Goal: Task Accomplishment & Management: Use online tool/utility

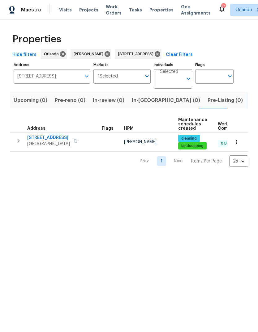
scroll to position [-5, 0]
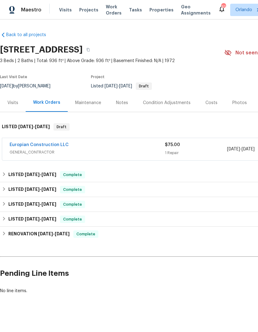
click at [20, 146] on link "Europian Construction LLC" at bounding box center [39, 145] width 59 height 4
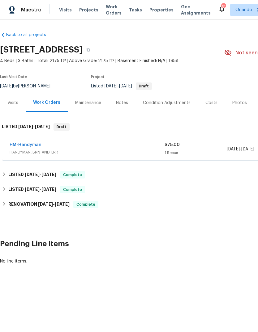
click at [18, 144] on link "HM-Handyman" at bounding box center [26, 145] width 32 height 4
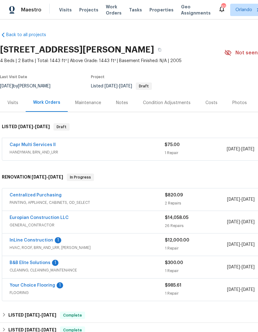
click at [21, 145] on link "Capr Multi Services ll" at bounding box center [33, 145] width 46 height 4
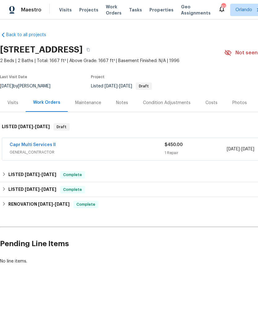
click at [19, 146] on link "Capr Multi Services ll" at bounding box center [33, 145] width 46 height 4
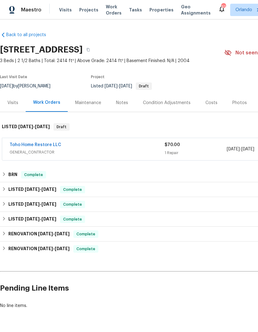
click at [23, 145] on link "Toho Home Restore LLC" at bounding box center [36, 145] width 52 height 4
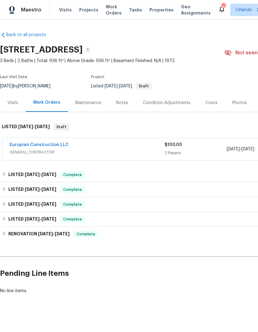
click at [26, 146] on link "Europian Construction LLC" at bounding box center [39, 145] width 59 height 4
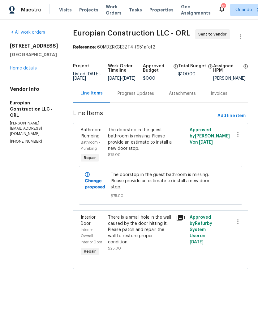
click at [18, 69] on link "Home details" at bounding box center [23, 68] width 27 height 4
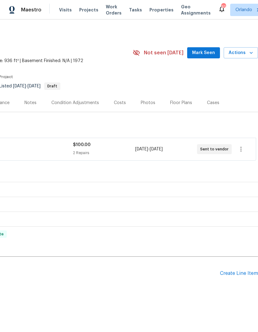
scroll to position [0, 92]
click at [238, 274] on div "Create Line Item" at bounding box center [239, 274] width 38 height 6
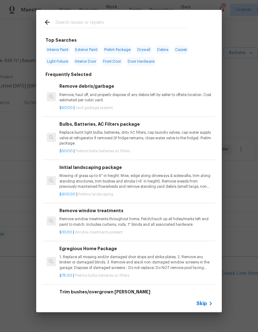
click at [63, 24] on input "text" at bounding box center [120, 23] width 131 height 9
type input "Debris"
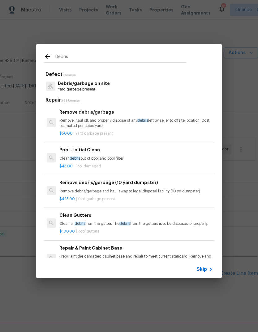
click at [104, 86] on p "Debris/garbage on site" at bounding box center [84, 83] width 52 height 6
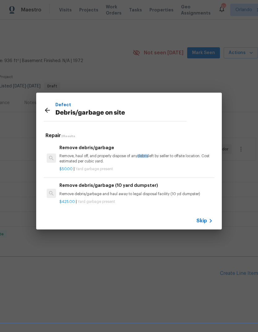
click at [125, 156] on p "Remove, haul off, and properly dispose of any debris left by seller to offsite …" at bounding box center [135, 159] width 153 height 11
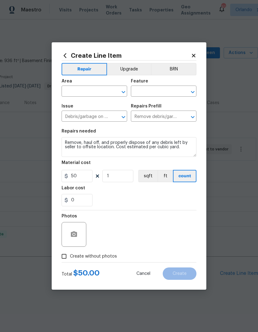
click at [99, 88] on input "text" at bounding box center [86, 92] width 48 height 10
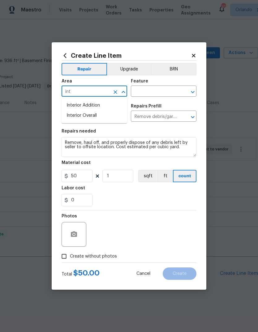
click at [80, 118] on li "Interior Overall" at bounding box center [95, 116] width 66 height 10
type input "Interior Overall"
click at [158, 91] on input "text" at bounding box center [155, 92] width 48 height 10
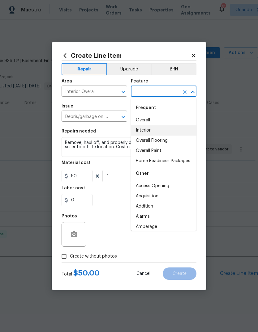
click at [157, 129] on li "Interior" at bounding box center [164, 131] width 66 height 10
type input "Interior"
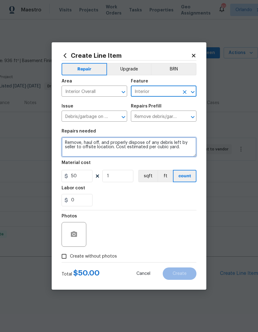
click at [74, 143] on textarea "Remove, haul off, and properly dispose of any debris left by seller to offsite …" at bounding box center [129, 147] width 135 height 20
click at [74, 142] on textarea "Remove, haul off, and properly dispose of any debris left by seller to offsite …" at bounding box center [129, 147] width 135 height 20
click at [70, 142] on textarea "Remove, haul off, and properly dispose of any debris left by seller to offsite …" at bounding box center [129, 147] width 135 height 20
click at [69, 142] on textarea "Remove, haul off, and properly dispose of any debris left by seller to offsite …" at bounding box center [129, 147] width 135 height 20
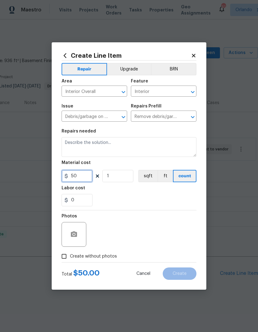
click at [78, 176] on input "50" at bounding box center [77, 176] width 31 height 12
type input "150"
click at [70, 147] on textarea at bounding box center [129, 147] width 135 height 20
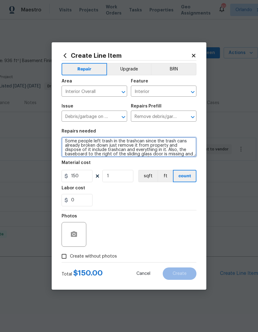
scroll to position [1, 0]
click at [187, 142] on textarea "Some people left trash in the trashcan since the trash cans already broken down…" at bounding box center [129, 147] width 135 height 20
click at [109, 148] on textarea "Some people left trash in the trashcan since the trash can is already broken do…" at bounding box center [129, 147] width 135 height 20
click at [72, 152] on textarea "Some people left trash in the trashcan since the trash can is already broken do…" at bounding box center [129, 147] width 135 height 20
click at [90, 152] on textarea "Some people left trash in the trashcan since the trash can is already broken do…" at bounding box center [129, 147] width 135 height 20
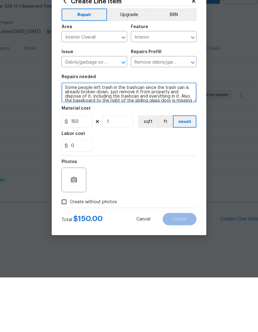
type textarea "Some people left trash in the trashcan since the trash can is already broken do…"
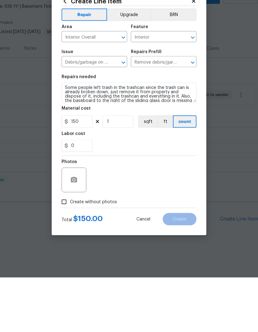
click at [64, 251] on input "Create without photos" at bounding box center [64, 257] width 12 height 12
checkbox input "true"
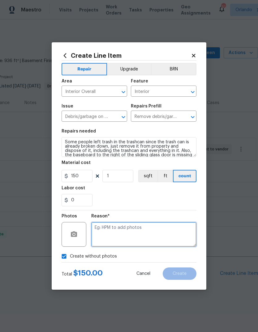
click at [154, 232] on textarea at bounding box center [143, 234] width 105 height 25
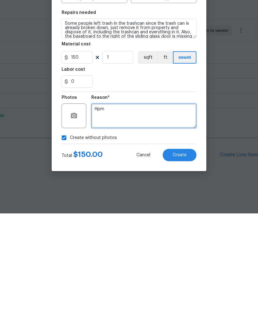
type textarea "Hpm"
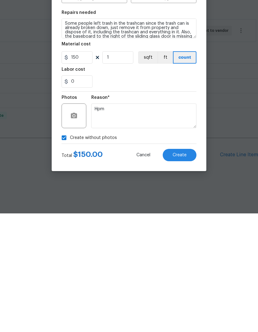
click at [185, 268] on button "Create" at bounding box center [180, 274] width 34 height 12
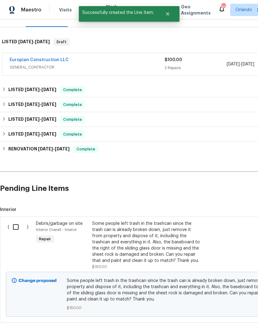
scroll to position [85, 0]
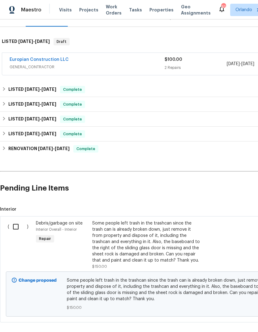
click at [15, 224] on input "checkbox" at bounding box center [18, 226] width 18 height 13
checkbox input "true"
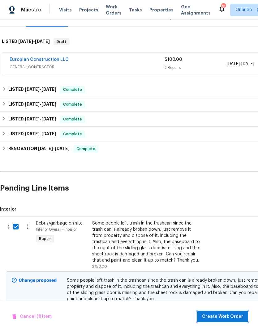
click at [228, 313] on button "Create Work Order" at bounding box center [222, 316] width 51 height 11
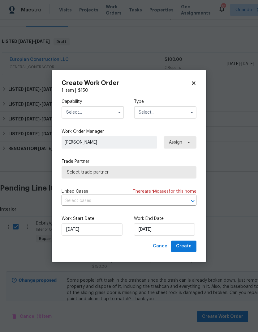
click at [100, 117] on input "text" at bounding box center [93, 112] width 62 height 12
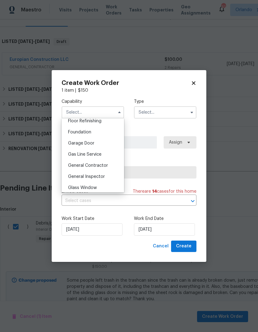
scroll to position [256, 0]
click at [100, 165] on span "General Contractor" at bounding box center [88, 165] width 40 height 4
type input "General Contractor"
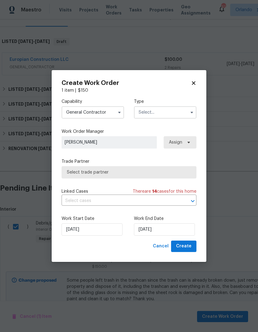
click at [172, 108] on input "text" at bounding box center [165, 112] width 62 height 12
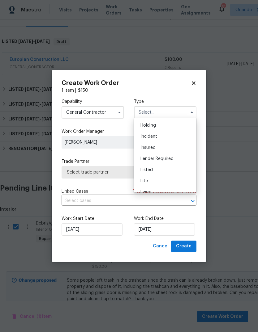
scroll to position [42, 0]
click at [169, 147] on div "Listed" at bounding box center [164, 149] width 59 height 11
type input "Listed"
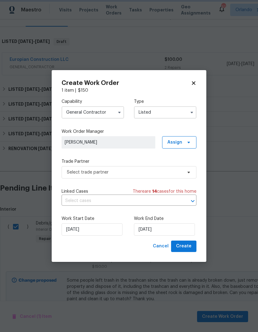
scroll to position [0, 0]
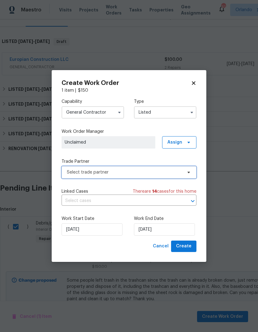
click at [176, 169] on span "Select trade partner" at bounding box center [124, 172] width 115 height 6
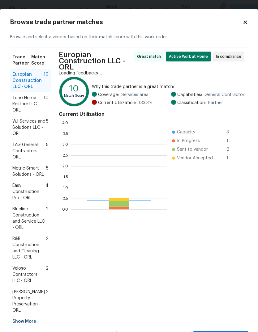
scroll to position [87, 96]
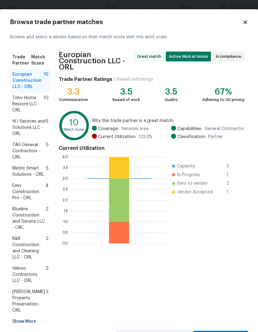
click at [229, 323] on div "Europian Construction LLC - ORL Great match Active Work at Home In compliance T…" at bounding box center [151, 189] width 193 height 283
click at [232, 323] on div "Europian Construction LLC - ORL Great match Active Work at Home In compliance T…" at bounding box center [151, 189] width 193 height 283
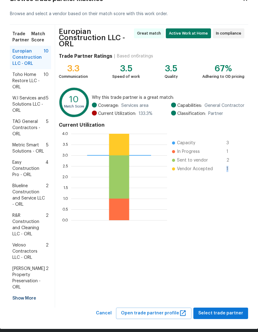
scroll to position [23, 0]
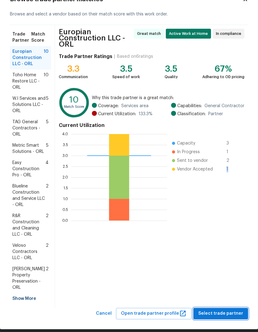
click at [223, 310] on span "Select trade partner" at bounding box center [220, 314] width 45 height 8
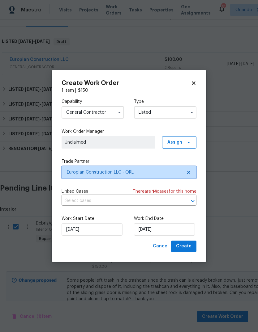
scroll to position [0, 0]
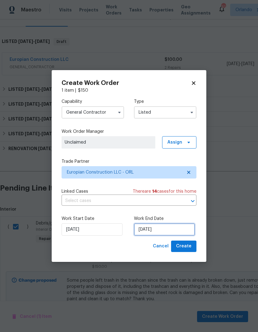
click at [177, 232] on input "8/12/2025" at bounding box center [164, 230] width 61 height 12
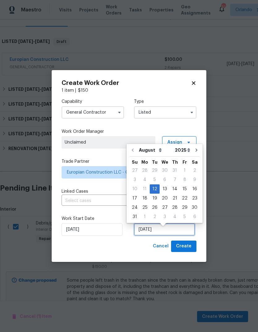
scroll to position [8, 0]
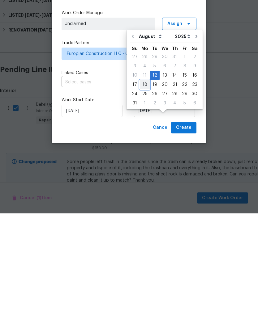
click at [147, 199] on div "18" at bounding box center [145, 203] width 10 height 9
type input "8/18/2025"
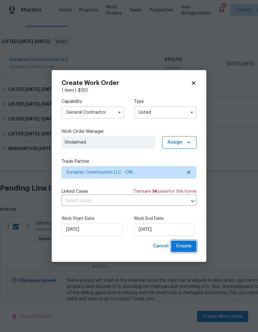
click at [191, 248] on span "Create" at bounding box center [183, 247] width 15 height 8
checkbox input "false"
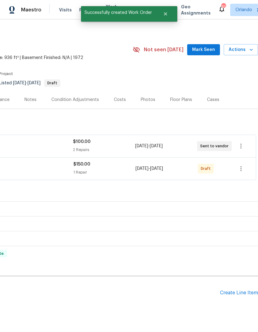
scroll to position [3, 92]
click at [240, 165] on icon "button" at bounding box center [240, 168] width 7 height 7
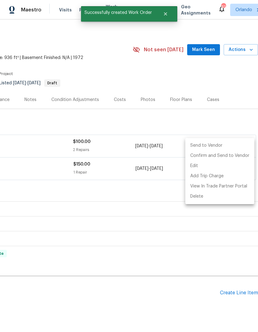
click at [226, 143] on li "Send to Vendor" at bounding box center [219, 146] width 69 height 10
click at [181, 292] on div at bounding box center [129, 166] width 258 height 332
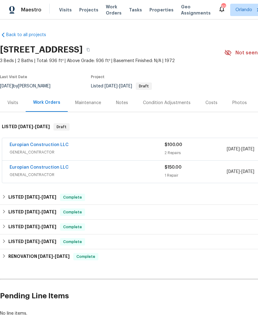
scroll to position [0, 0]
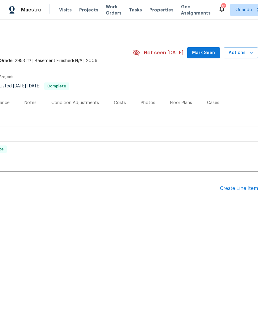
scroll to position [0, 92]
click at [238, 188] on div "Create Line Item" at bounding box center [239, 189] width 38 height 6
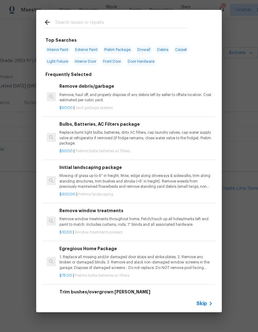
click at [66, 26] on input "text" at bounding box center [120, 23] width 131 height 9
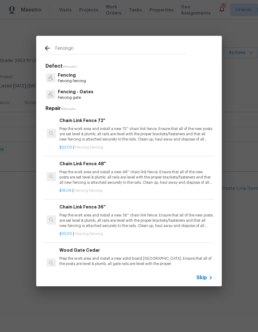
type input "Fencing"
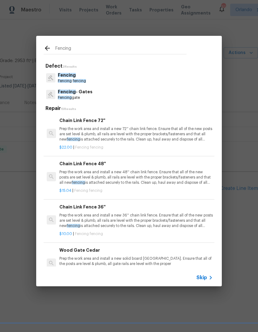
click at [68, 135] on p "Prep the work area and install a new 72'' chain link fence. Ensure that all of …" at bounding box center [135, 134] width 153 height 16
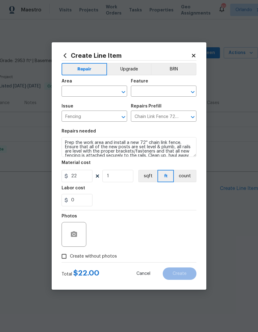
click at [67, 98] on span "Area ​" at bounding box center [95, 87] width 66 height 25
click at [66, 92] on input "text" at bounding box center [86, 92] width 48 height 10
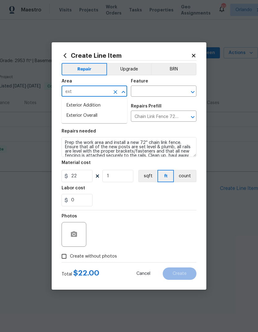
click at [74, 120] on li "Exterior Overall" at bounding box center [95, 116] width 66 height 10
type input "Exterior Overall"
click at [166, 94] on input "text" at bounding box center [155, 92] width 48 height 10
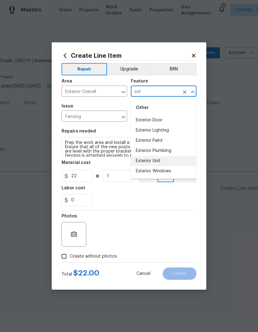
click at [169, 163] on li "Exterior Unit" at bounding box center [164, 161] width 66 height 10
type input "Exterior Unit"
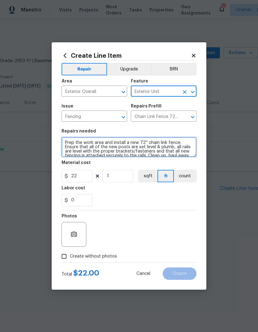
click at [68, 144] on textarea "Prep the work area and install a new 72'' chain link fence. Ensure that all of …" at bounding box center [129, 147] width 135 height 20
click at [68, 143] on textarea "Prep the work area and install a new 72'' chain link fence. Ensure that all of …" at bounding box center [129, 147] width 135 height 20
click at [69, 146] on textarea "Prep the work area and install a new 72'' chain link fence. Ensure that all of …" at bounding box center [129, 147] width 135 height 20
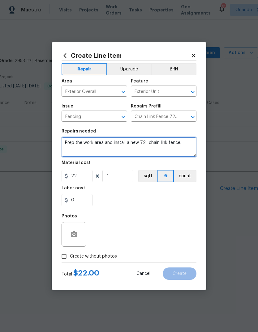
scroll to position [0, 0]
type textarea "Prep the work area and install a new 72'' chain link fen"
click at [72, 144] on textarea "Prep the work area and install a new 72'' chain link fen" at bounding box center [129, 147] width 135 height 20
click at [71, 143] on textarea "Prep the work area and install a new 72'' chain link fen" at bounding box center [129, 147] width 135 height 20
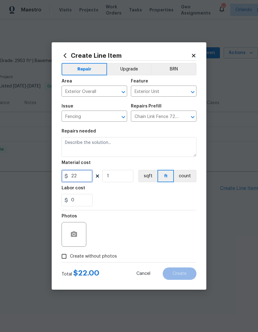
click at [78, 179] on input "22" at bounding box center [77, 176] width 31 height 12
type input "225"
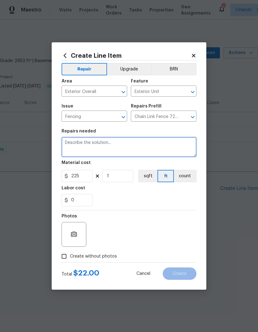
click at [75, 140] on textarea at bounding box center [129, 147] width 135 height 20
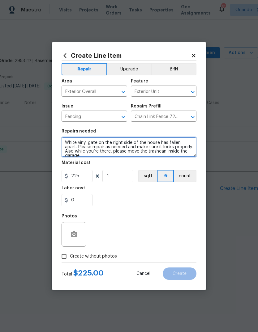
type textarea "White vinyl gate on the right side of the house has fallen apart. Please repair…"
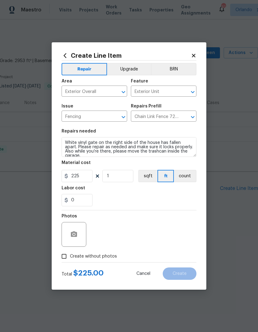
click at [184, 199] on div "0" at bounding box center [129, 200] width 135 height 12
click at [65, 260] on input "Create without photos" at bounding box center [64, 257] width 12 height 12
checkbox input "true"
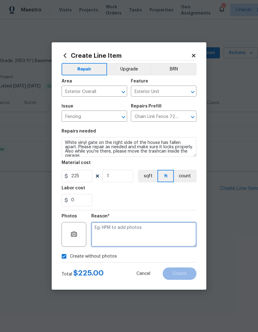
click at [172, 241] on textarea at bounding box center [143, 234] width 105 height 25
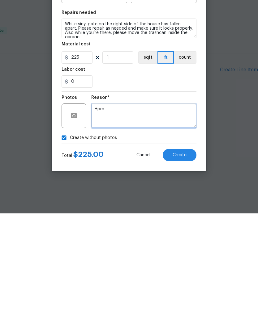
type textarea "Hpm"
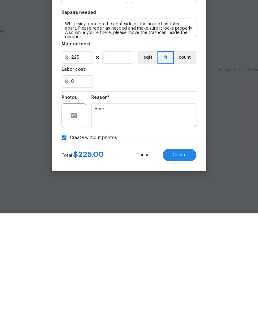
click at [185, 272] on span "Create" at bounding box center [180, 274] width 14 height 5
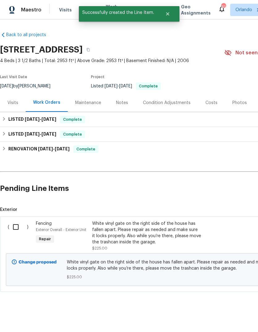
click at [19, 228] on input "checkbox" at bounding box center [18, 227] width 18 height 13
checkbox input "true"
click at [240, 314] on span "Create Work Order" at bounding box center [222, 317] width 41 height 8
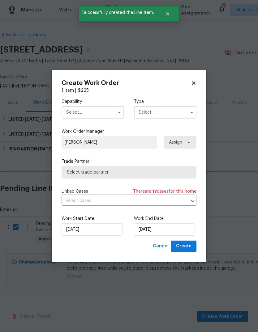
click at [84, 111] on input "text" at bounding box center [93, 112] width 62 height 12
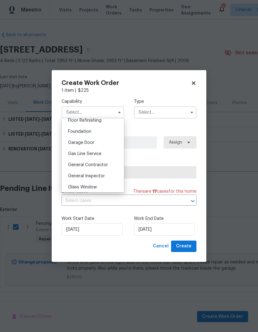
scroll to position [256, 0]
click at [104, 166] on span "General Contractor" at bounding box center [88, 165] width 40 height 4
type input "General Contractor"
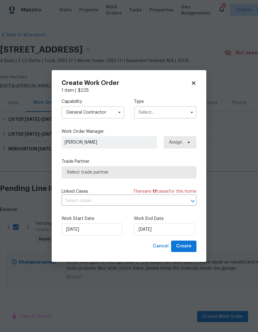
click at [171, 116] on input "text" at bounding box center [165, 112] width 62 height 12
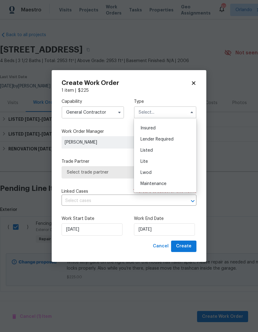
scroll to position [42, 0]
click at [165, 149] on div "Listed" at bounding box center [164, 149] width 59 height 11
type input "Listed"
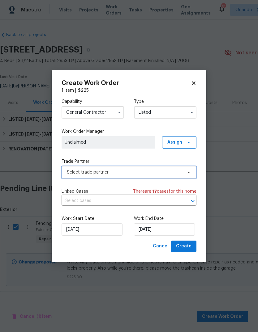
click at [183, 177] on span "Select trade partner" at bounding box center [129, 172] width 135 height 12
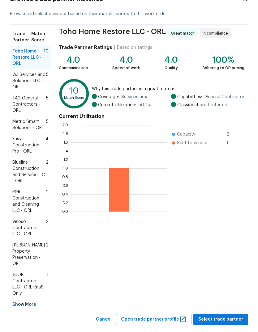
scroll to position [23, 0]
click at [23, 300] on div "Show More" at bounding box center [30, 305] width 41 height 11
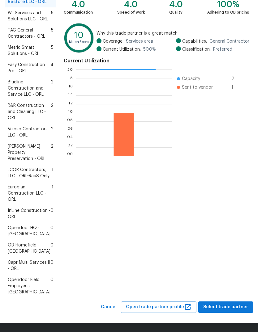
scroll to position [134, 0]
click at [23, 268] on span "Capr Multi Services ll - ORL" at bounding box center [29, 266] width 43 height 12
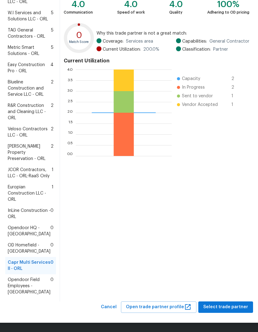
scroll to position [140, 0]
click at [227, 308] on span "Select trade partner" at bounding box center [225, 308] width 45 height 8
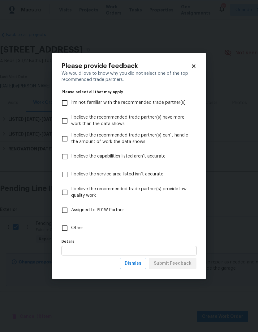
scroll to position [0, 0]
click at [65, 234] on input "Other" at bounding box center [64, 228] width 13 height 13
checkbox input "true"
click at [185, 263] on span "Submit Feedback" at bounding box center [173, 264] width 38 height 8
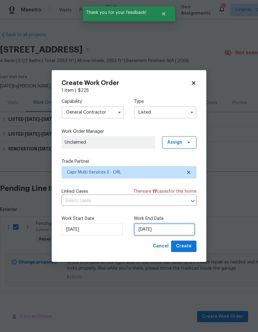
click at [183, 227] on input "8/12/2025" at bounding box center [164, 230] width 61 height 12
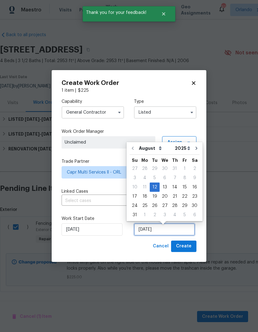
scroll to position [2, 0]
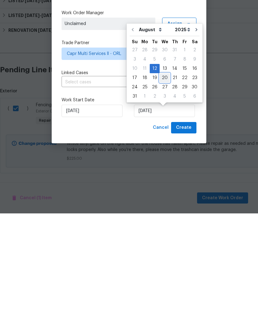
click at [160, 192] on div "20" at bounding box center [165, 196] width 10 height 9
type input "8/20/2025"
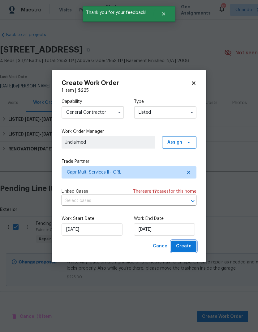
click at [180, 252] on button "Create" at bounding box center [183, 246] width 25 height 11
checkbox input "false"
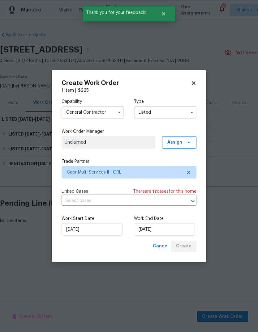
scroll to position [0, 0]
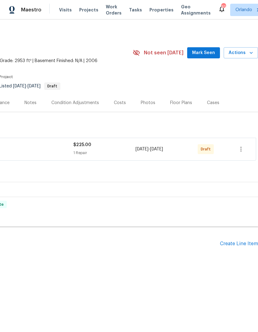
scroll to position [0, 92]
click at [241, 149] on icon "button" at bounding box center [240, 149] width 1 height 5
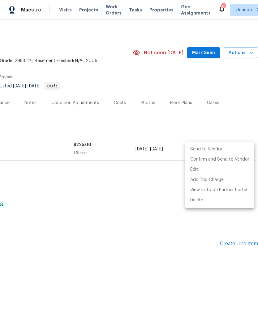
click at [229, 149] on li "Send to Vendor" at bounding box center [219, 149] width 69 height 10
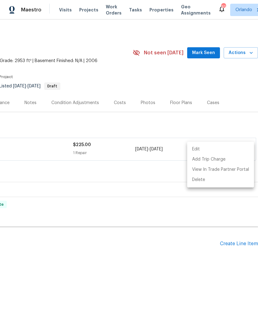
click at [205, 286] on div at bounding box center [129, 166] width 258 height 332
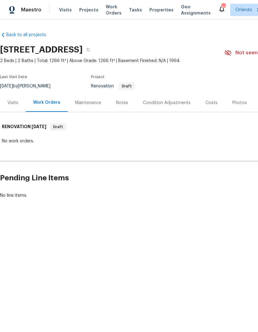
click at [10, 102] on div "Visits" at bounding box center [12, 103] width 11 height 6
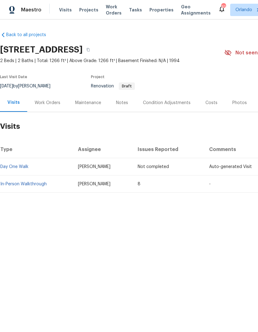
click at [13, 184] on link "In-Person Walkthrough" at bounding box center [23, 184] width 46 height 4
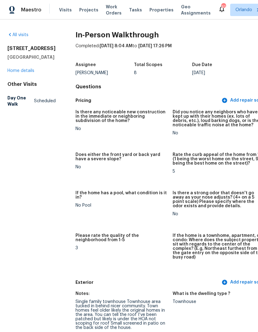
click at [18, 73] on link "Home details" at bounding box center [20, 71] width 27 height 4
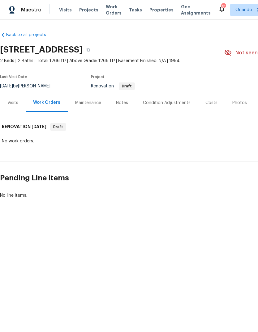
click at [119, 105] on div "Notes" at bounding box center [122, 103] width 12 height 6
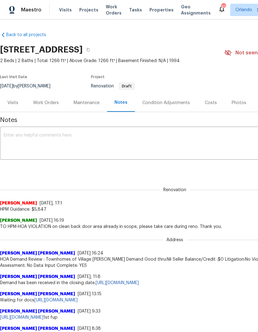
click at [42, 101] on div "Work Orders" at bounding box center [46, 103] width 26 height 6
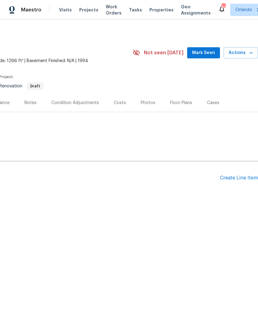
scroll to position [0, 92]
click at [238, 179] on div "Create Line Item" at bounding box center [239, 178] width 38 height 6
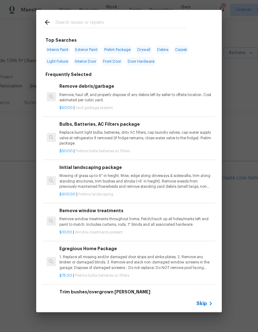
click at [62, 20] on input "text" at bounding box center [120, 23] width 131 height 9
type input "Clean"
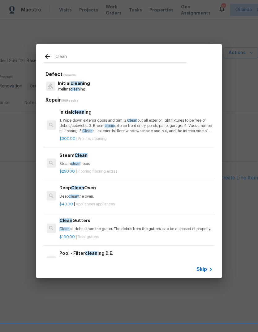
click at [66, 121] on p "1. Wipe down exterior doors and trim. 2. Clean out all exterior light fixtures …" at bounding box center [135, 126] width 153 height 16
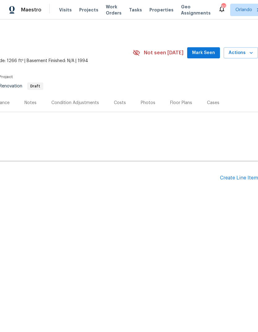
click at [248, 170] on div "Pending Line Items Create Line Item" at bounding box center [82, 178] width 349 height 29
click at [248, 169] on div "Pending Line Items Create Line Item" at bounding box center [82, 178] width 349 height 29
click at [245, 173] on div "Pending Line Items Create Line Item" at bounding box center [82, 178] width 349 height 29
click at [246, 176] on div "Create Line Item" at bounding box center [239, 178] width 38 height 6
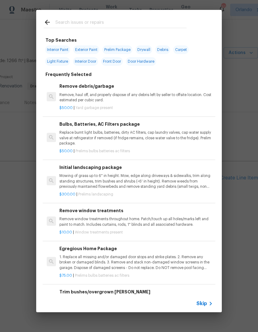
click at [62, 24] on input "text" at bounding box center [120, 23] width 131 height 9
type input "Clean"
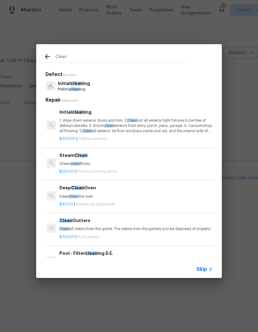
click at [63, 125] on p "1. Wipe down exterior doors and trim. 2. Clean out all exterior light fixtures …" at bounding box center [135, 126] width 153 height 16
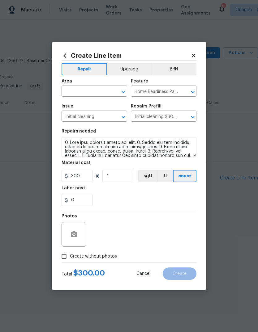
click at [70, 125] on span "Issue Initial cleaning ​" at bounding box center [95, 112] width 66 height 25
click at [67, 92] on input "text" at bounding box center [86, 92] width 48 height 10
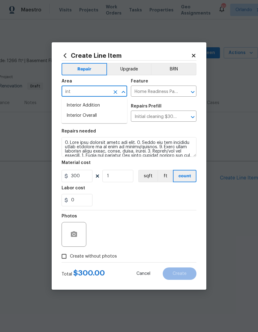
click at [73, 115] on li "Interior Overall" at bounding box center [95, 116] width 66 height 10
type input "Interior Overall"
click at [180, 194] on div "Labor cost" at bounding box center [129, 190] width 135 height 8
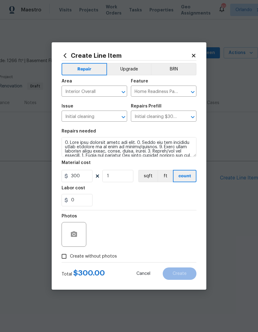
click at [64, 259] on input "Create without photos" at bounding box center [64, 257] width 12 height 12
checkbox input "true"
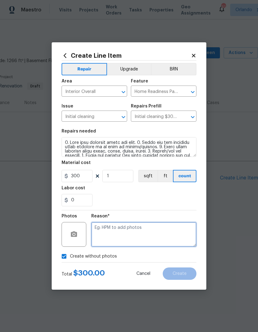
click at [181, 240] on textarea at bounding box center [143, 234] width 105 height 25
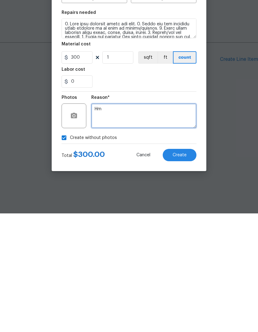
type textarea "Hm"
click at [179, 268] on button "Create" at bounding box center [180, 274] width 34 height 12
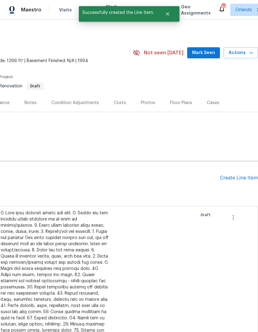
click at [243, 180] on div "Create Line Item" at bounding box center [239, 178] width 38 height 6
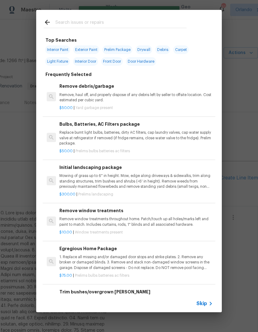
click at [65, 27] on input "text" at bounding box center [120, 23] width 131 height 9
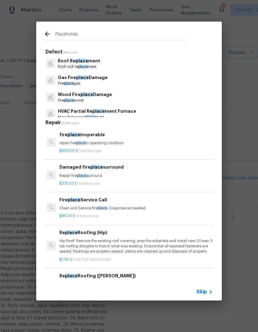
type input "Placeholder"
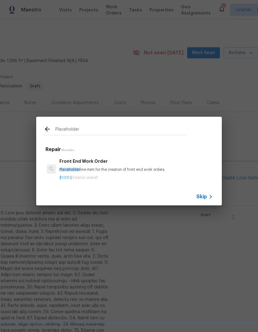
click at [70, 170] on span "Placeholder" at bounding box center [69, 170] width 20 height 4
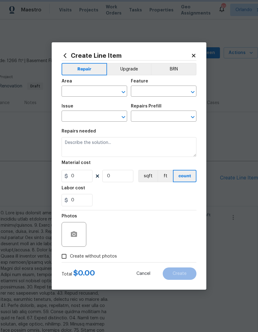
type input "Overall Exterior"
type input "Front End Work Order $1.00"
type textarea "Placeholder line item for the creation of front end work orders."
type input "1"
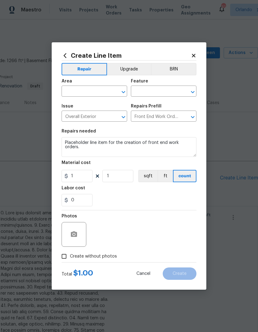
click at [66, 93] on input "text" at bounding box center [86, 92] width 48 height 10
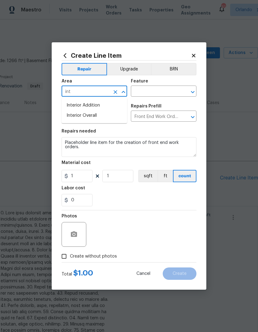
click at [74, 117] on li "Interior Overall" at bounding box center [95, 116] width 66 height 10
type input "Interior Overall"
click at [167, 95] on input "text" at bounding box center [155, 92] width 48 height 10
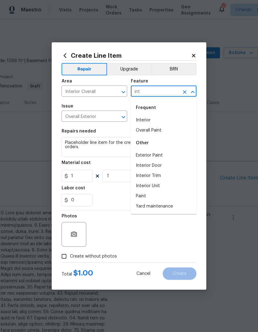
click at [163, 122] on li "Interior" at bounding box center [164, 120] width 66 height 10
type input "Interior"
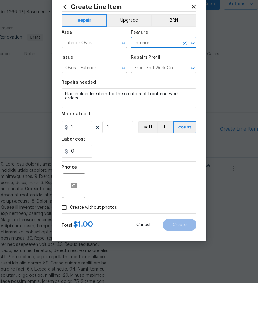
click at [62, 251] on input "Create without photos" at bounding box center [64, 257] width 12 height 12
checkbox input "true"
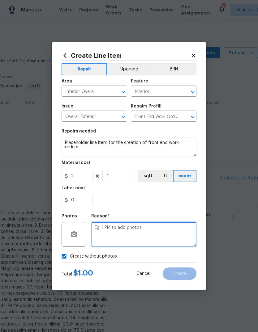
click at [164, 228] on textarea at bounding box center [143, 234] width 105 height 25
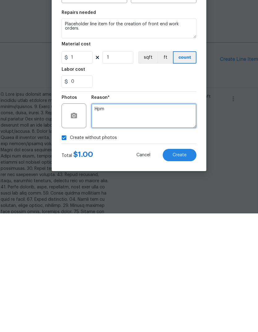
type textarea "Hpm"
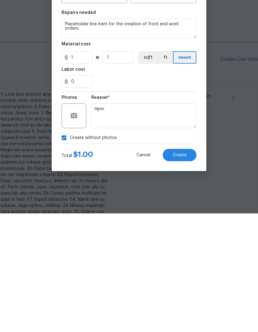
click at [188, 268] on button "Create" at bounding box center [180, 274] width 34 height 12
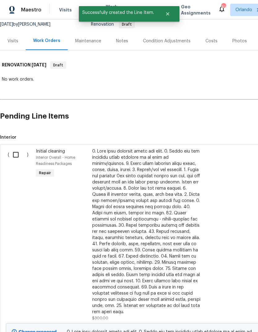
scroll to position [62, 0]
click at [18, 157] on input "checkbox" at bounding box center [18, 154] width 18 height 13
checkbox input "true"
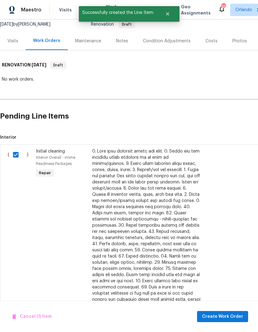
click at [235, 309] on div "Cancel (1) Item Create Work Order" at bounding box center [129, 317] width 258 height 32
click at [239, 317] on span "Create Work Order" at bounding box center [222, 317] width 41 height 8
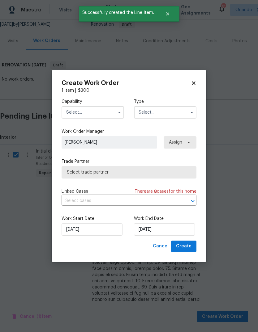
click at [73, 114] on input "text" at bounding box center [93, 112] width 62 height 12
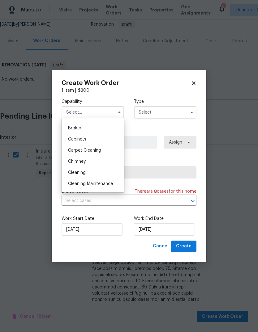
scroll to position [41, 0]
click at [73, 174] on span "Cleaning" at bounding box center [77, 173] width 18 height 4
type input "Cleaning"
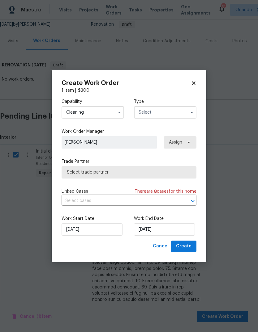
click at [176, 115] on input "text" at bounding box center [165, 112] width 62 height 12
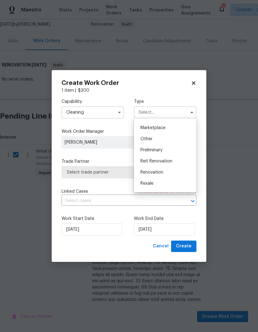
scroll to position [111, 0]
click at [164, 170] on div "Renovation" at bounding box center [164, 170] width 59 height 11
type input "Renovation"
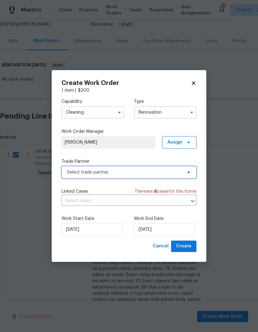
click at [70, 169] on span "Select trade partner" at bounding box center [129, 172] width 135 height 12
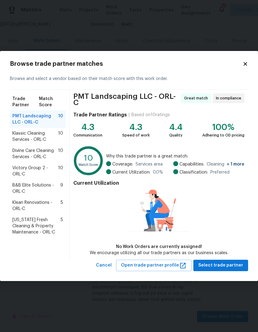
click at [19, 139] on span "Klassic Cleaning Services - ORL-C" at bounding box center [35, 136] width 46 height 12
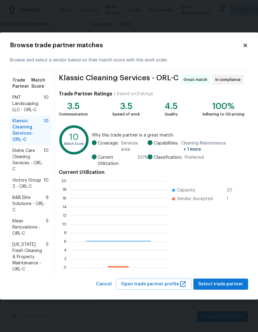
scroll to position [87, 97]
click at [25, 165] on span "Divine Care Cleaning Services - ORL-C" at bounding box center [27, 160] width 31 height 25
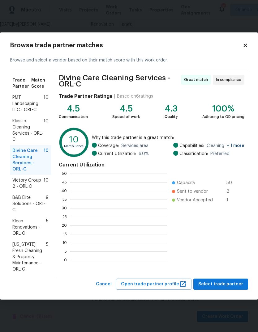
scroll to position [87, 97]
click at [24, 200] on span "B&B Elite Solutions - ORL-C" at bounding box center [28, 204] width 33 height 19
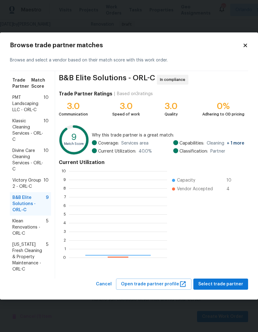
scroll to position [87, 98]
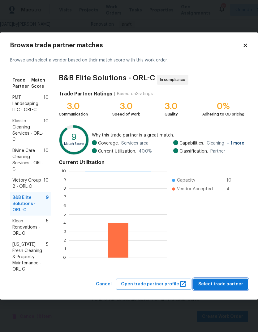
click at [223, 280] on button "Select trade partner" at bounding box center [220, 284] width 55 height 11
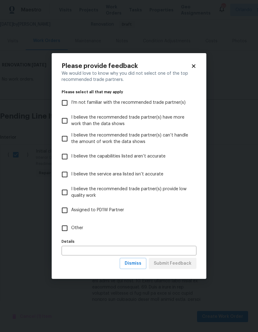
click at [69, 228] on input "Other" at bounding box center [64, 228] width 13 height 13
checkbox input "true"
click at [184, 265] on span "Submit Feedback" at bounding box center [173, 264] width 38 height 8
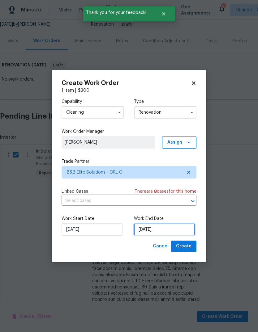
click at [175, 231] on input "[DATE]" at bounding box center [164, 230] width 61 height 12
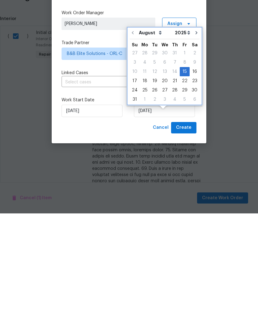
click at [194, 149] on icon "Go to next month" at bounding box center [196, 151] width 5 height 5
type input "9/15/2025"
select select "8"
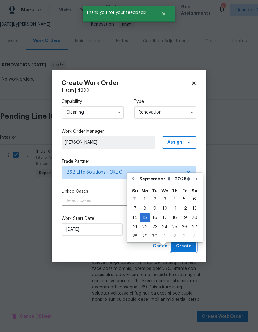
click at [188, 246] on span "Create" at bounding box center [183, 247] width 15 height 8
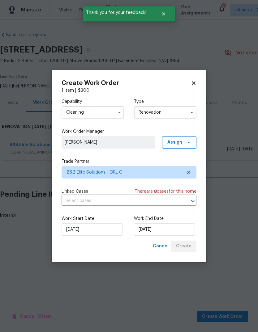
scroll to position [0, 0]
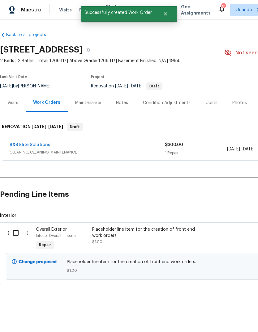
click at [23, 227] on input "checkbox" at bounding box center [18, 233] width 18 height 13
checkbox input "true"
click at [235, 313] on button "Create Work Order" at bounding box center [222, 316] width 51 height 11
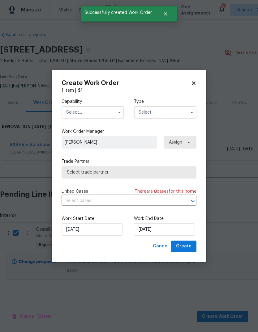
click at [73, 114] on input "text" at bounding box center [93, 112] width 62 height 12
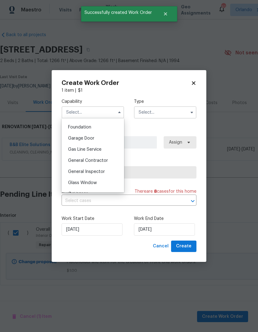
scroll to position [262, 0]
click at [78, 160] on span "General Contractor" at bounding box center [88, 159] width 40 height 4
type input "General Contractor"
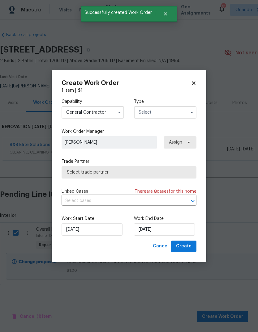
click at [178, 112] on input "text" at bounding box center [165, 112] width 62 height 12
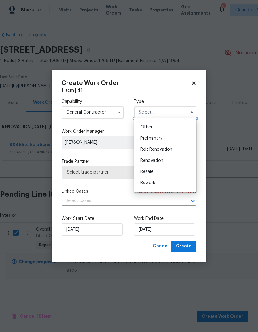
scroll to position [121, 0]
click at [168, 159] on div "Renovation" at bounding box center [164, 160] width 59 height 11
type input "Renovation"
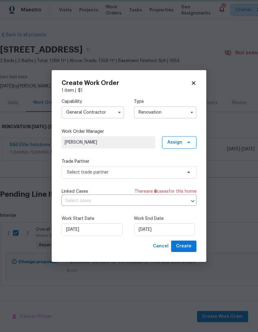
scroll to position [0, 0]
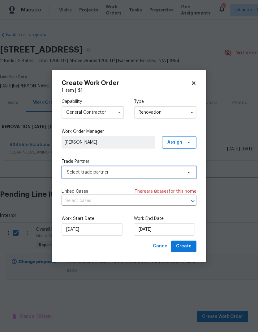
click at [183, 175] on span "Select trade partner" at bounding box center [129, 172] width 135 height 12
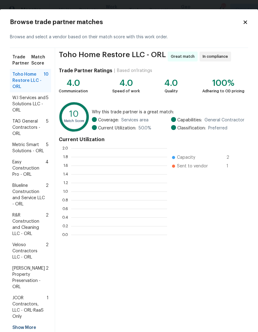
scroll to position [87, 96]
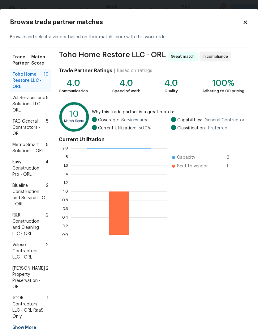
click at [230, 322] on div "Toho Home Restore LLC - ORL Great match In compliance Trade Partner Ratings | B…" at bounding box center [151, 192] width 193 height 289
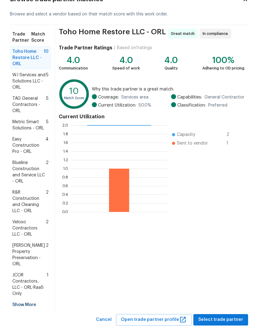
scroll to position [0, 0]
click at [231, 300] on div "Toho Home Restore LLC - ORL Great match In compliance Trade Partner Ratings | B…" at bounding box center [151, 169] width 193 height 289
click at [230, 316] on span "Select trade partner" at bounding box center [220, 320] width 45 height 8
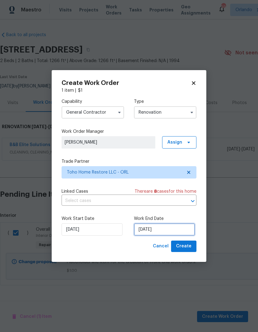
click at [182, 228] on input "[DATE]" at bounding box center [164, 230] width 61 height 12
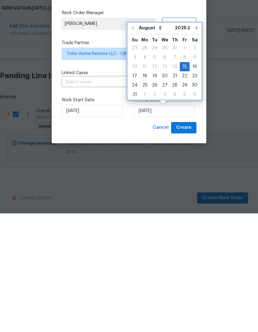
click at [194, 144] on icon "Go to next month" at bounding box center [196, 146] width 5 height 5
type input "9/15/2025"
select select "8"
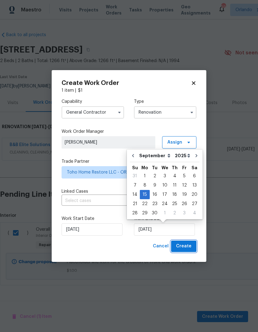
click at [189, 245] on span "Create" at bounding box center [183, 247] width 15 height 8
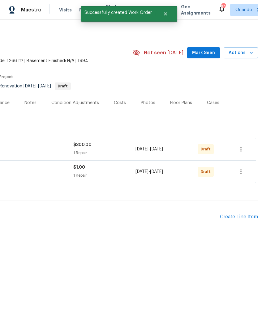
scroll to position [0, 92]
click at [241, 148] on icon "button" at bounding box center [240, 149] width 7 height 7
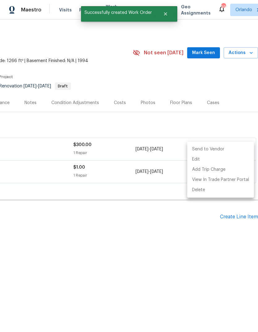
click at [227, 147] on li "Send to Vendor" at bounding box center [220, 149] width 67 height 10
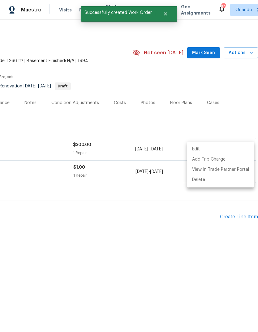
click at [201, 220] on div at bounding box center [129, 166] width 258 height 332
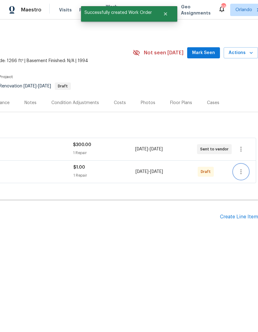
click at [243, 173] on icon "button" at bounding box center [240, 171] width 7 height 7
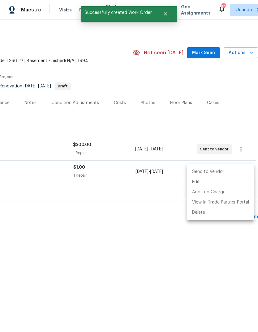
click at [225, 172] on li "Send to Vendor" at bounding box center [220, 172] width 67 height 10
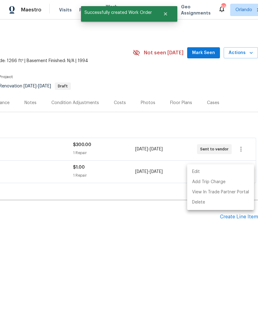
click at [198, 264] on div at bounding box center [129, 166] width 258 height 332
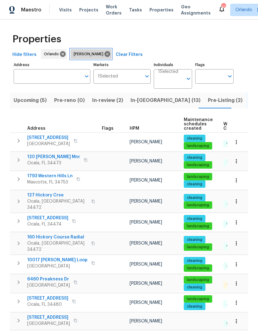
click at [104, 53] on icon at bounding box center [107, 54] width 6 height 6
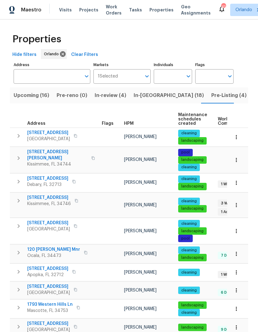
click at [24, 97] on span "Upcoming (16)" at bounding box center [32, 95] width 36 height 9
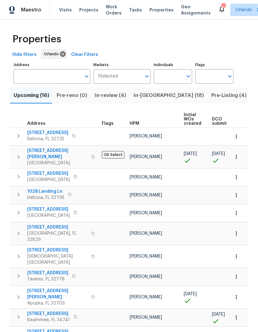
click at [147, 91] on button "In-[GEOGRAPHIC_DATA] (18)" at bounding box center [169, 95] width 78 height 16
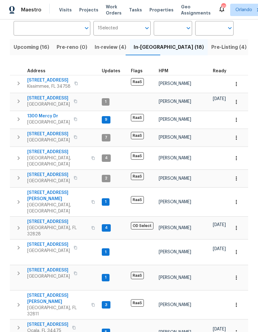
scroll to position [47, 0]
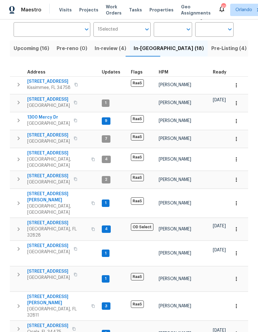
click at [27, 48] on span "Upcoming (16)" at bounding box center [32, 48] width 36 height 9
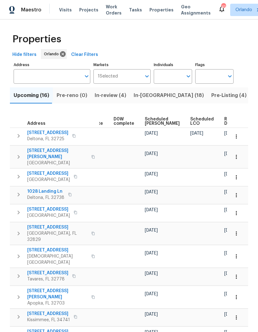
scroll to position [0, 162]
click at [224, 123] on span "Ready Date" at bounding box center [231, 121] width 14 height 9
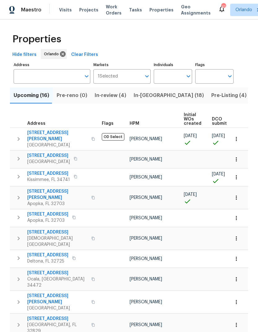
click at [40, 189] on span "1207 Helen St" at bounding box center [57, 195] width 60 height 12
click at [38, 211] on span "1906 Sunbow Ave" at bounding box center [47, 214] width 41 height 6
click at [177, 76] on input "Individuals" at bounding box center [168, 76] width 29 height 15
type input "Caleb hurst"
click at [165, 96] on input "checkbox" at bounding box center [165, 96] width 13 height 13
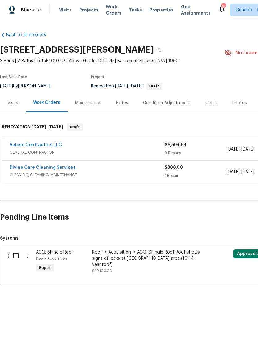
click at [12, 104] on div "Visits" at bounding box center [12, 103] width 11 height 6
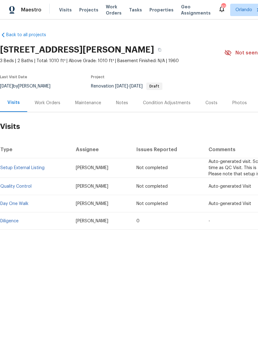
click at [9, 220] on link "Diligence" at bounding box center [9, 221] width 18 height 4
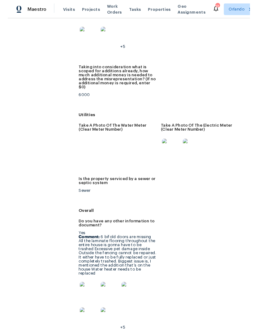
scroll to position [1088, 0]
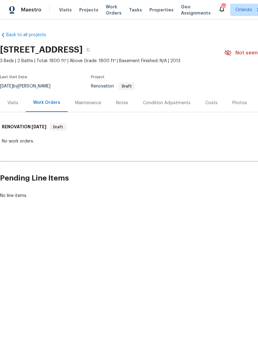
click at [15, 104] on div "Visits" at bounding box center [12, 103] width 11 height 6
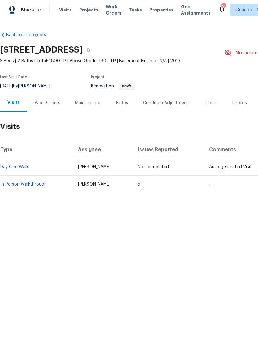
click at [24, 182] on link "In-Person Walkthrough" at bounding box center [23, 184] width 46 height 4
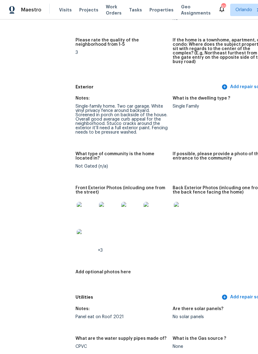
scroll to position [196, 0]
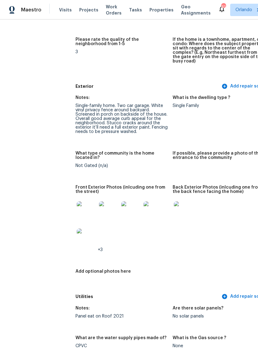
click at [121, 211] on img at bounding box center [131, 211] width 20 height 20
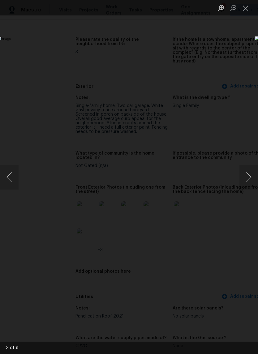
click at [246, 12] on button "Close lightbox" at bounding box center [245, 7] width 12 height 11
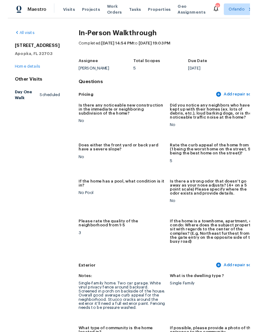
scroll to position [0, 0]
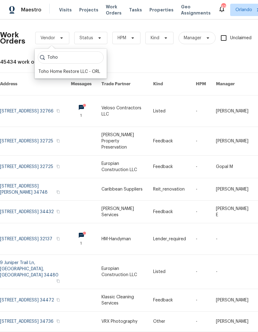
type input "Toho"
click at [56, 69] on div "Toho Home Restore LLC - ORL" at bounding box center [69, 72] width 62 height 6
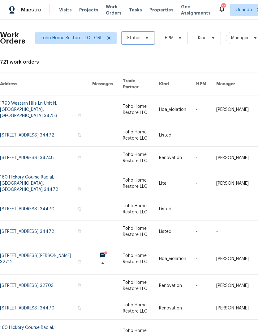
click at [139, 40] on span "Status" at bounding box center [137, 38] width 33 height 12
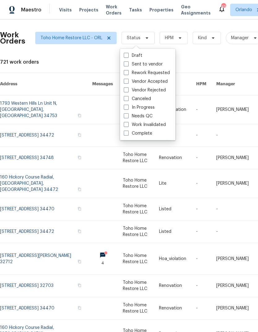
click at [157, 65] on label "Sent to vendor" at bounding box center [143, 64] width 39 height 6
click at [128, 65] on input "Sent to vendor" at bounding box center [126, 63] width 4 height 4
checkbox input "true"
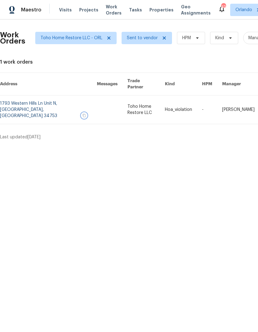
click at [82, 114] on icon "button" at bounding box center [84, 116] width 4 height 4
